Goal: Information Seeking & Learning: Find specific page/section

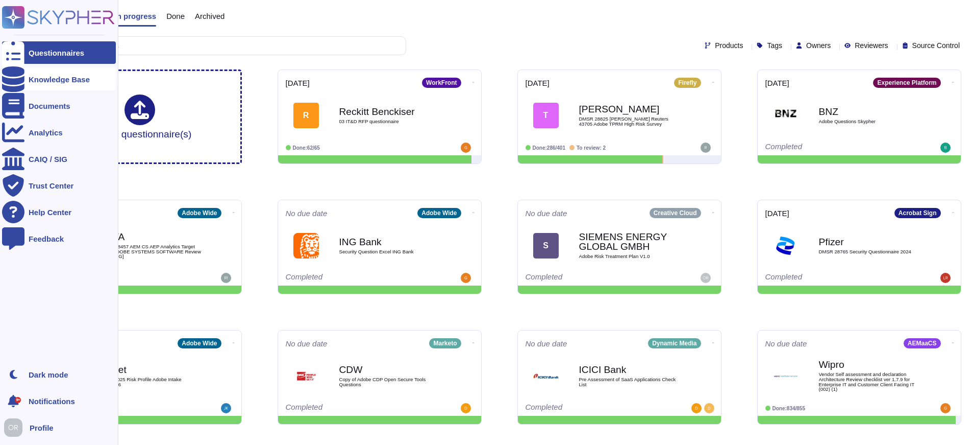
click at [11, 77] on icon at bounding box center [13, 79] width 22 height 26
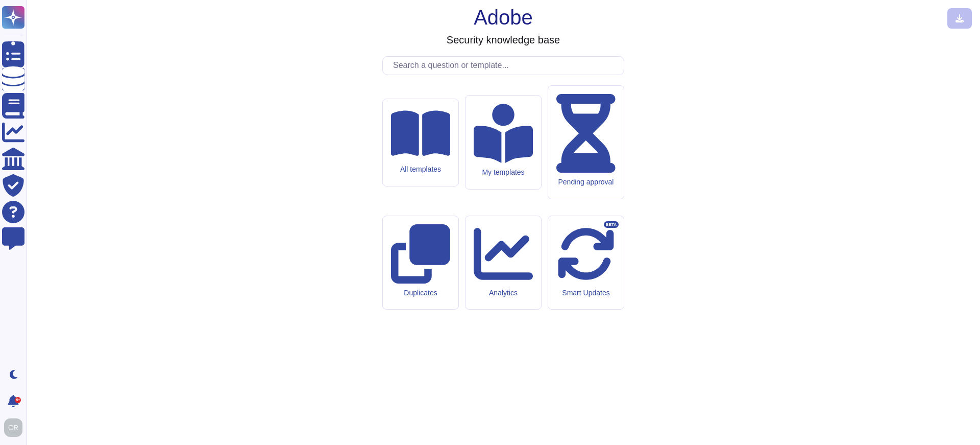
click at [456, 75] on input "text" at bounding box center [506, 66] width 236 height 18
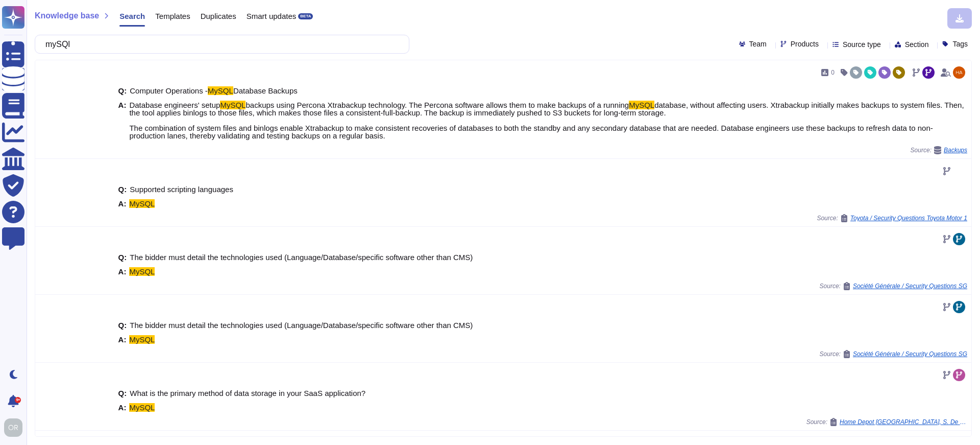
type input "mySQl"
click at [791, 42] on span "Products" at bounding box center [805, 43] width 28 height 7
type input "aem"
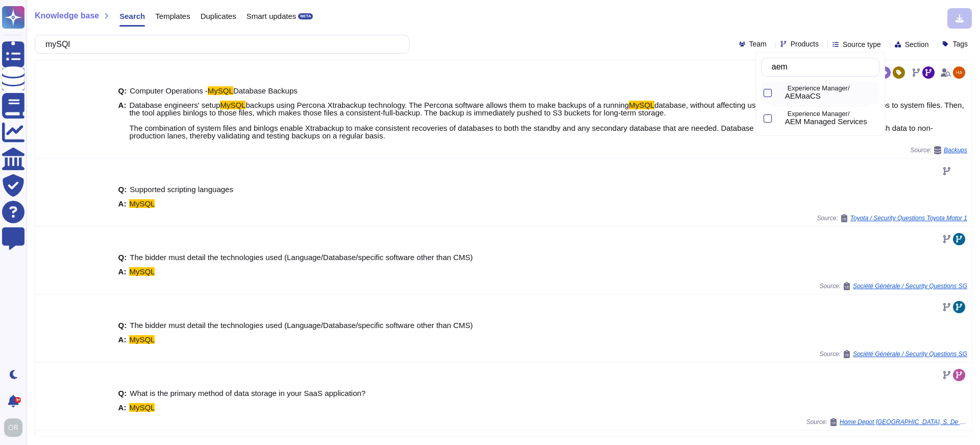
click at [799, 90] on p "Experience Manager/" at bounding box center [832, 88] width 88 height 7
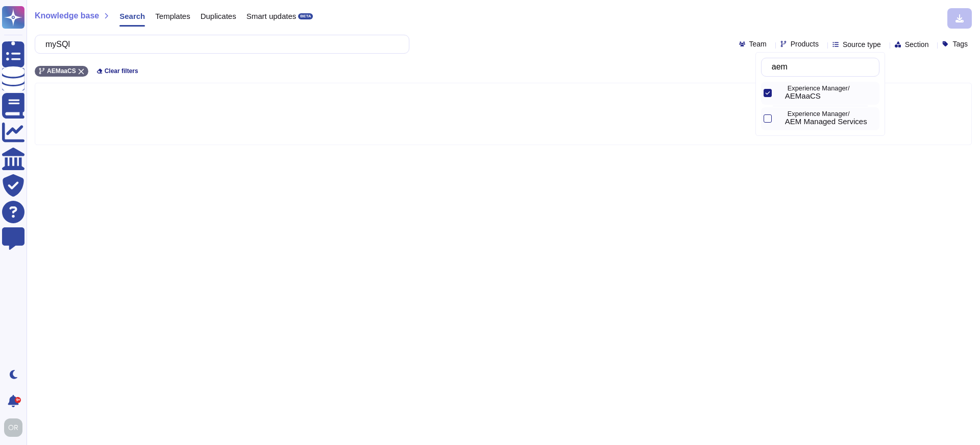
click at [809, 124] on span "AEM Managed Services" at bounding box center [826, 121] width 82 height 9
